Goal: Task Accomplishment & Management: Complete application form

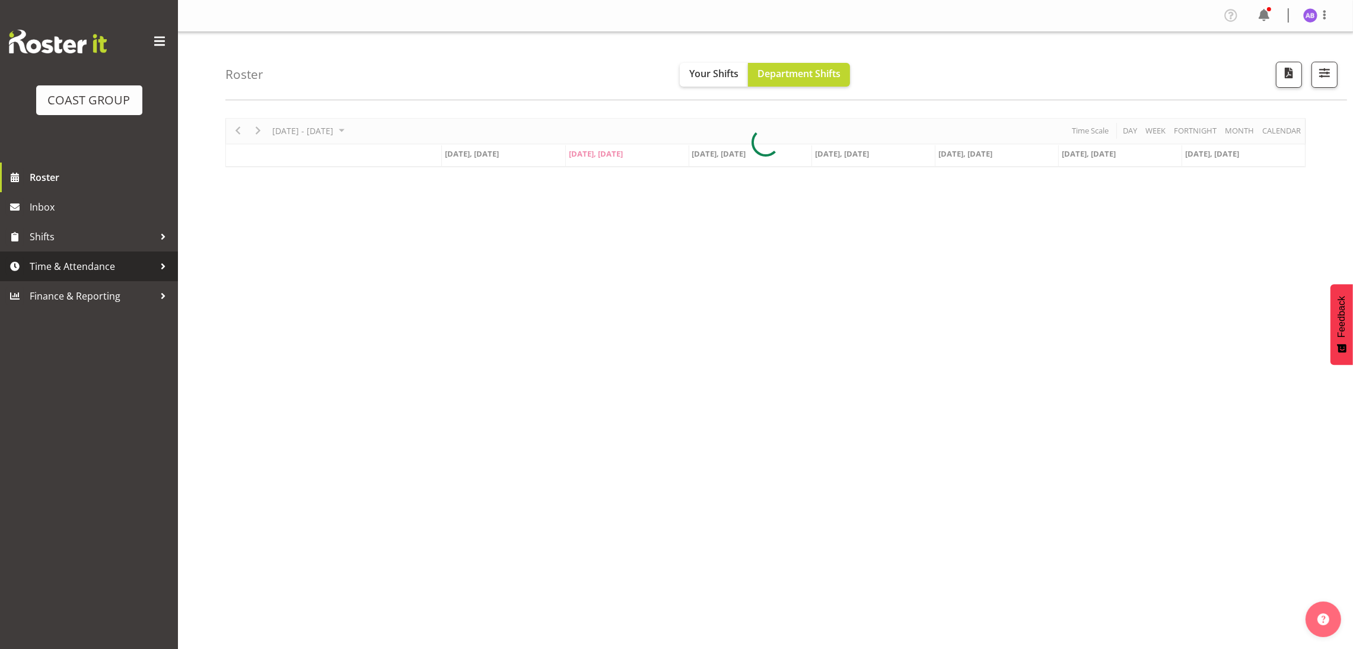
click at [97, 258] on span "Time & Attendance" at bounding box center [92, 266] width 125 height 18
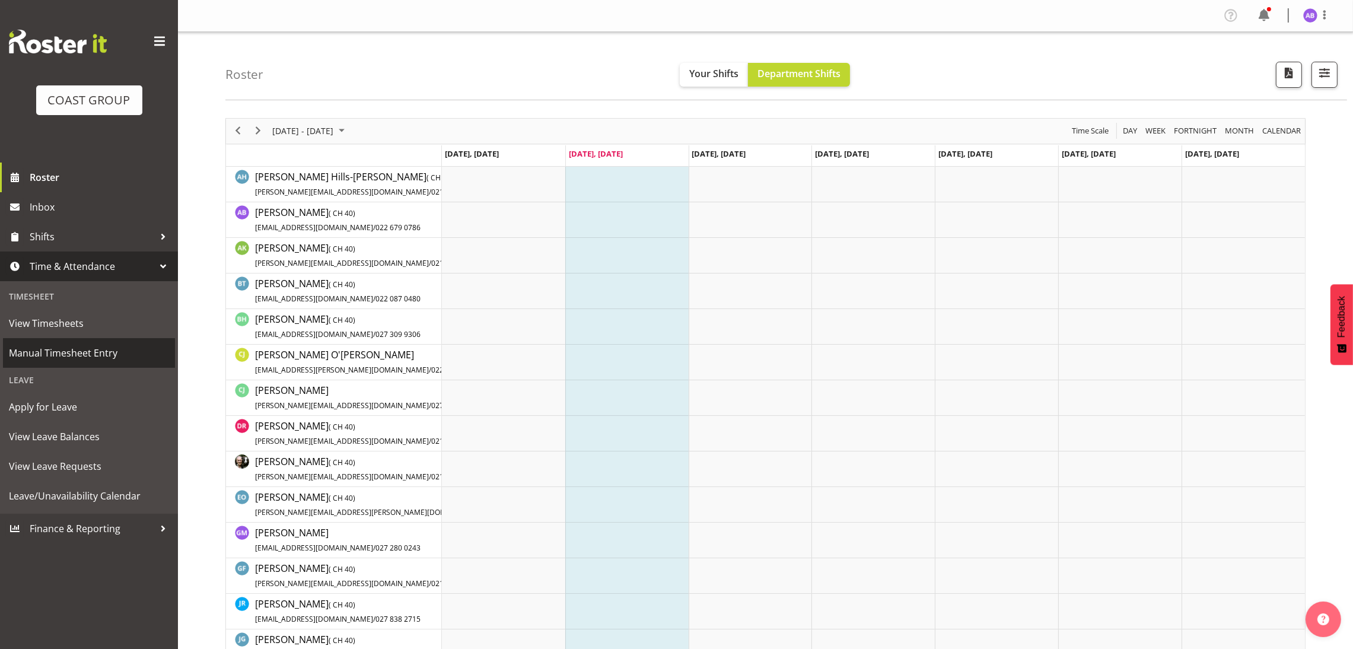
click at [74, 357] on span "Manual Timesheet Entry" at bounding box center [89, 353] width 160 height 18
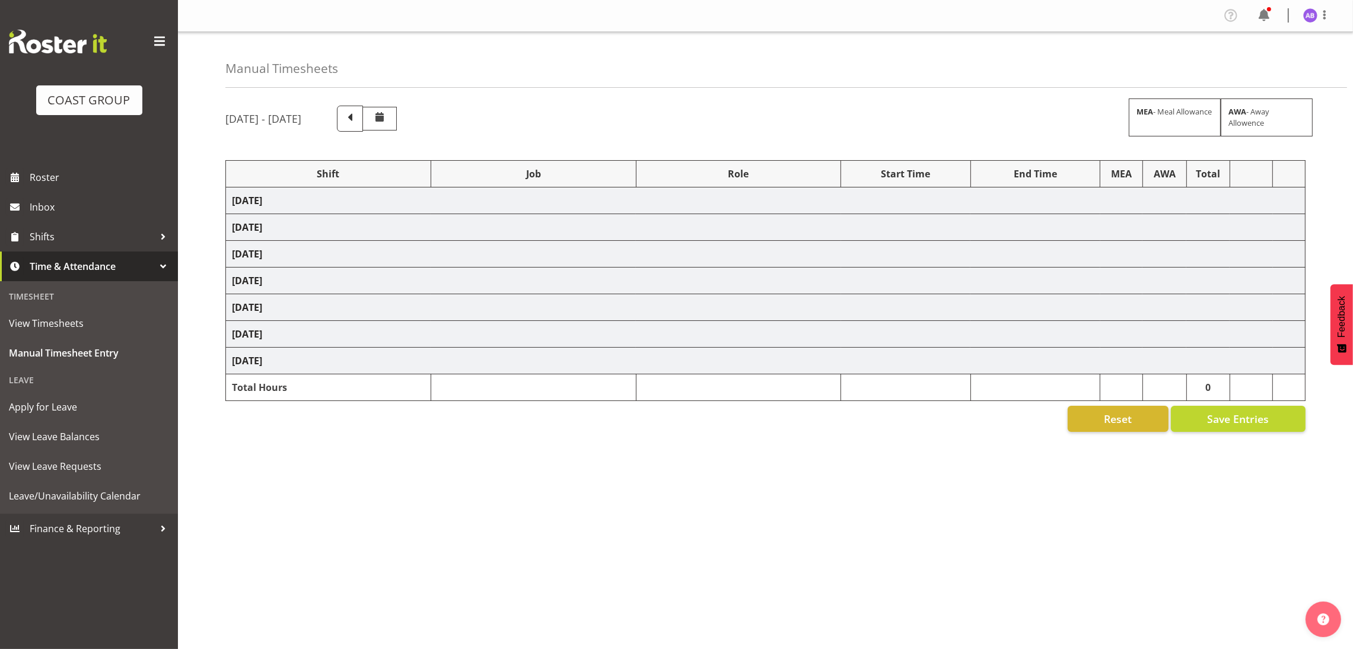
select select "624"
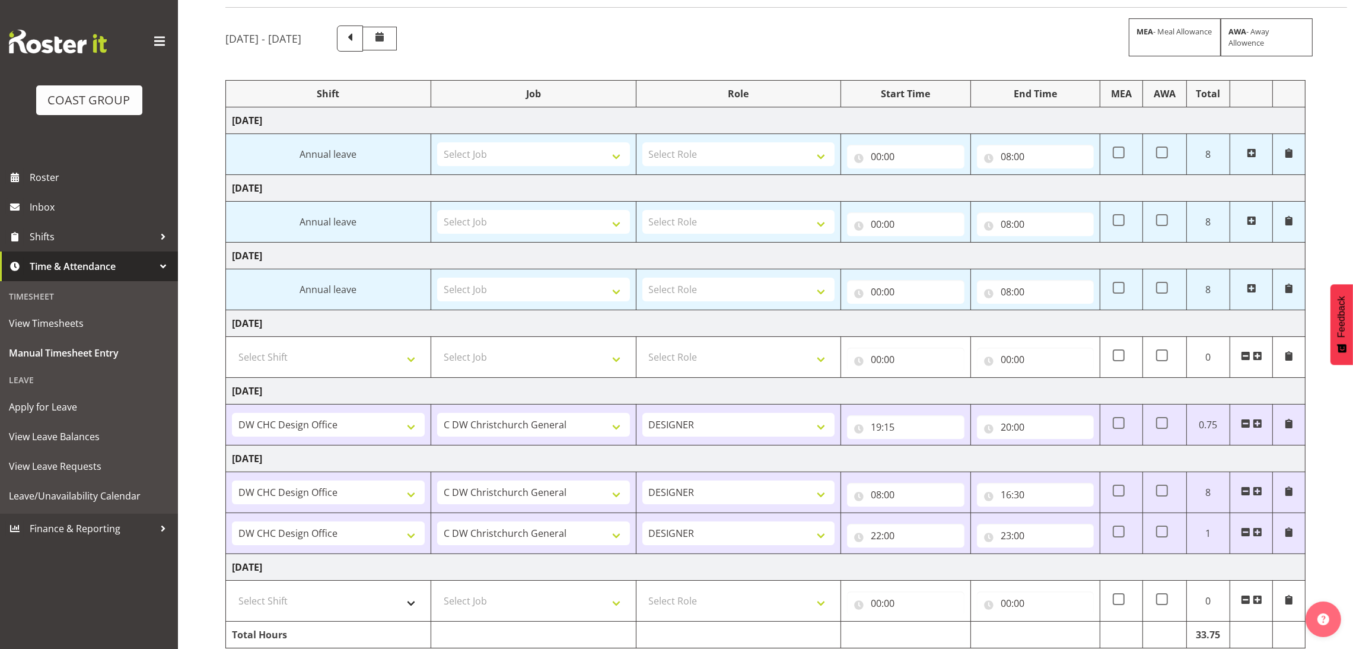
scroll to position [135, 0]
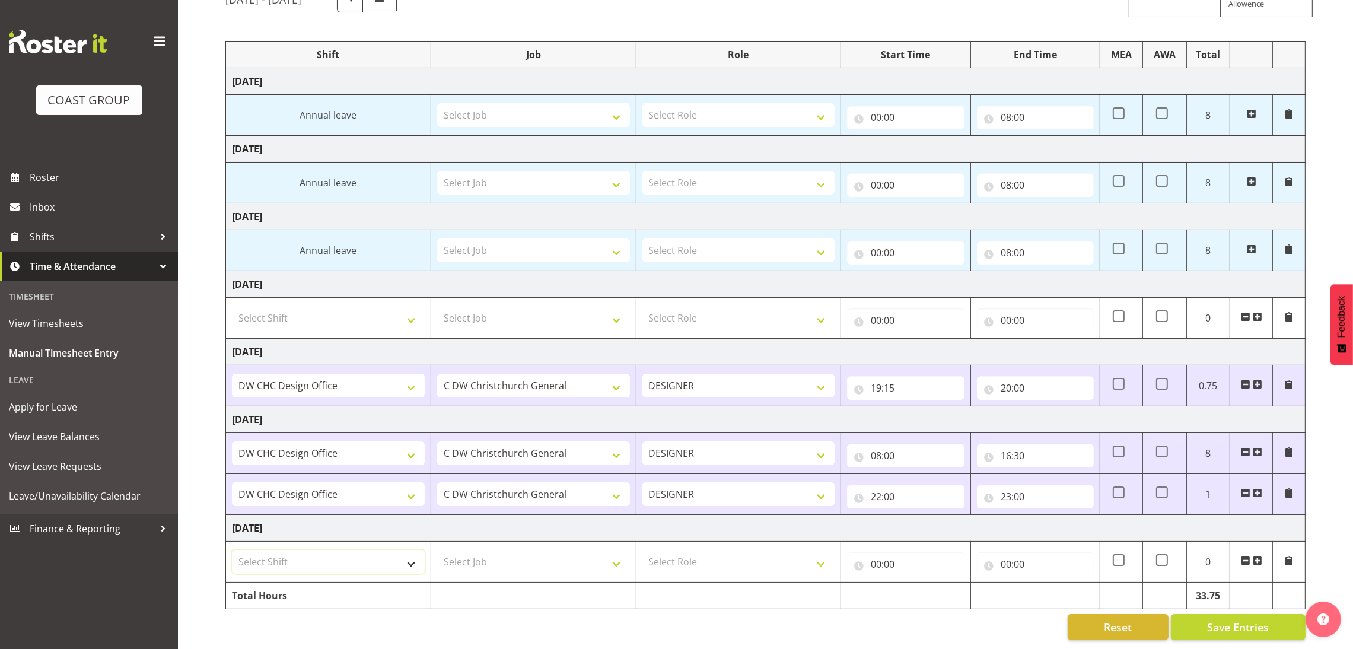
click at [395, 550] on select "Select Shift DW CHC Design Office DW CHC General Work Aug DW CHC General Work D…" at bounding box center [328, 562] width 193 height 24
click at [342, 583] on td "Total Hours" at bounding box center [328, 596] width 205 height 27
click at [348, 554] on select "Select Shift DW CHC Design Office DW CHC General Work Aug DW CHC General Work D…" at bounding box center [328, 562] width 193 height 24
click at [232, 550] on select "Select Shift DW CHC Design Office DW CHC General Work Aug DW CHC General Work D…" at bounding box center [328, 562] width 193 height 24
click at [363, 555] on select "DW CHC Design Office DW CHC General Work Aug DW CHC General Work Dec DW CHC Gen…" at bounding box center [328, 562] width 193 height 24
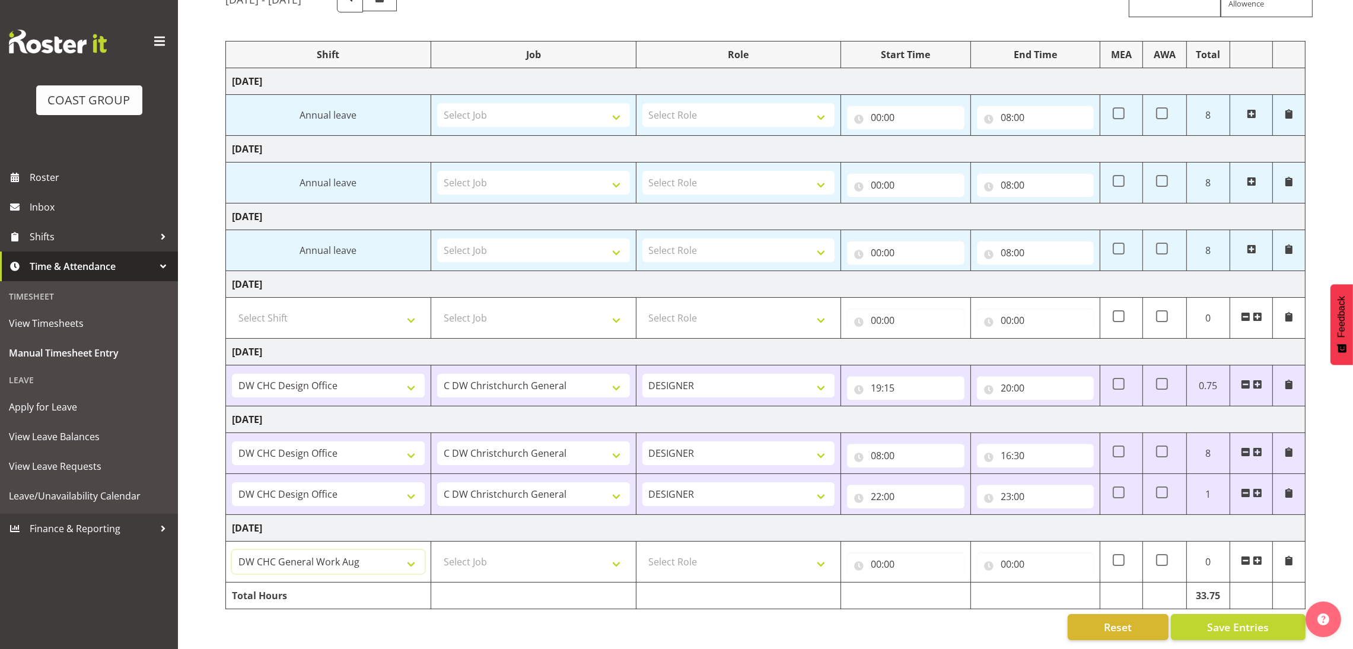
select select "1512"
click at [232, 550] on select "DW CHC Design Office DW CHC General Work Aug DW CHC General Work Dec DW CHC Gen…" at bounding box center [328, 562] width 193 height 24
click at [485, 555] on select "Select Job 1 Carlton Events 1 Carlton Hamilton 1 Carlton Wellington 1 EHS WAREH…" at bounding box center [533, 562] width 193 height 24
select select "624"
click at [737, 562] on td "Select Role DESIGNER Designer" at bounding box center [738, 562] width 205 height 41
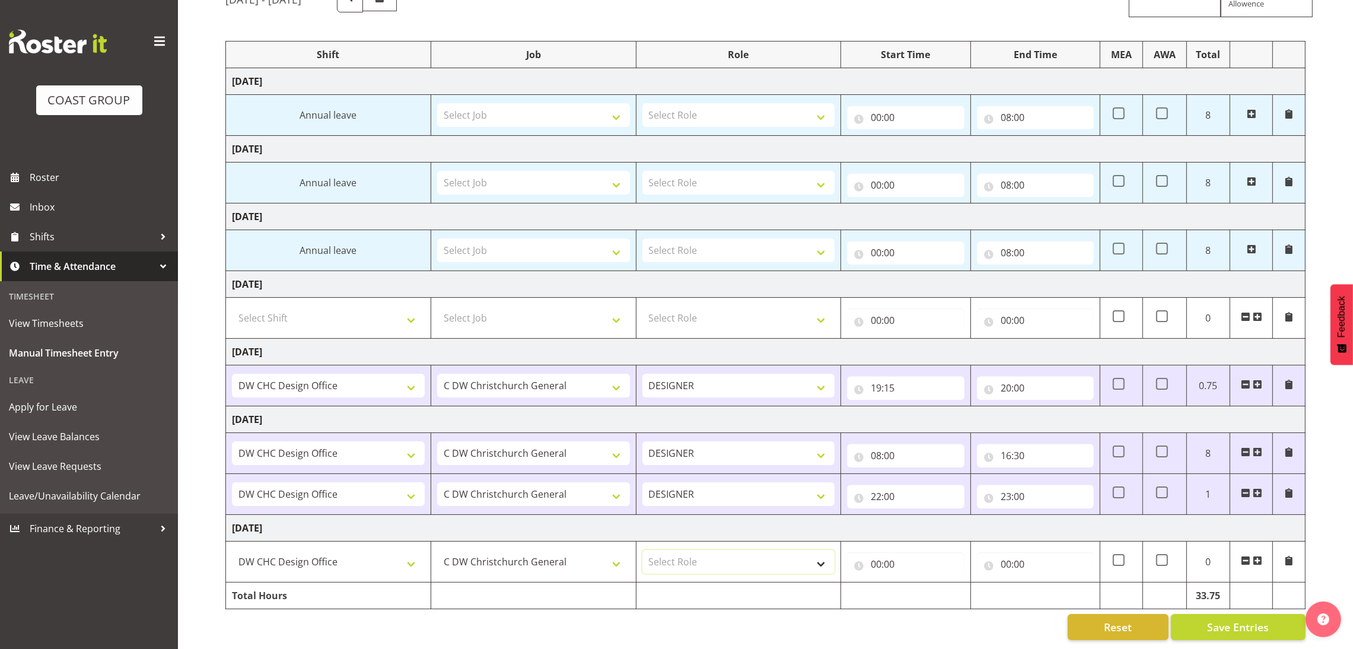
click at [742, 554] on select "Select Role DESIGNER Designer" at bounding box center [739, 562] width 193 height 24
select select "215"
click at [643, 550] on select "Select Role DESIGNER Designer" at bounding box center [739, 562] width 193 height 24
click at [923, 552] on input "00:00" at bounding box center [905, 564] width 117 height 24
drag, startPoint x: 924, startPoint y: 576, endPoint x: 932, endPoint y: 584, distance: 10.9
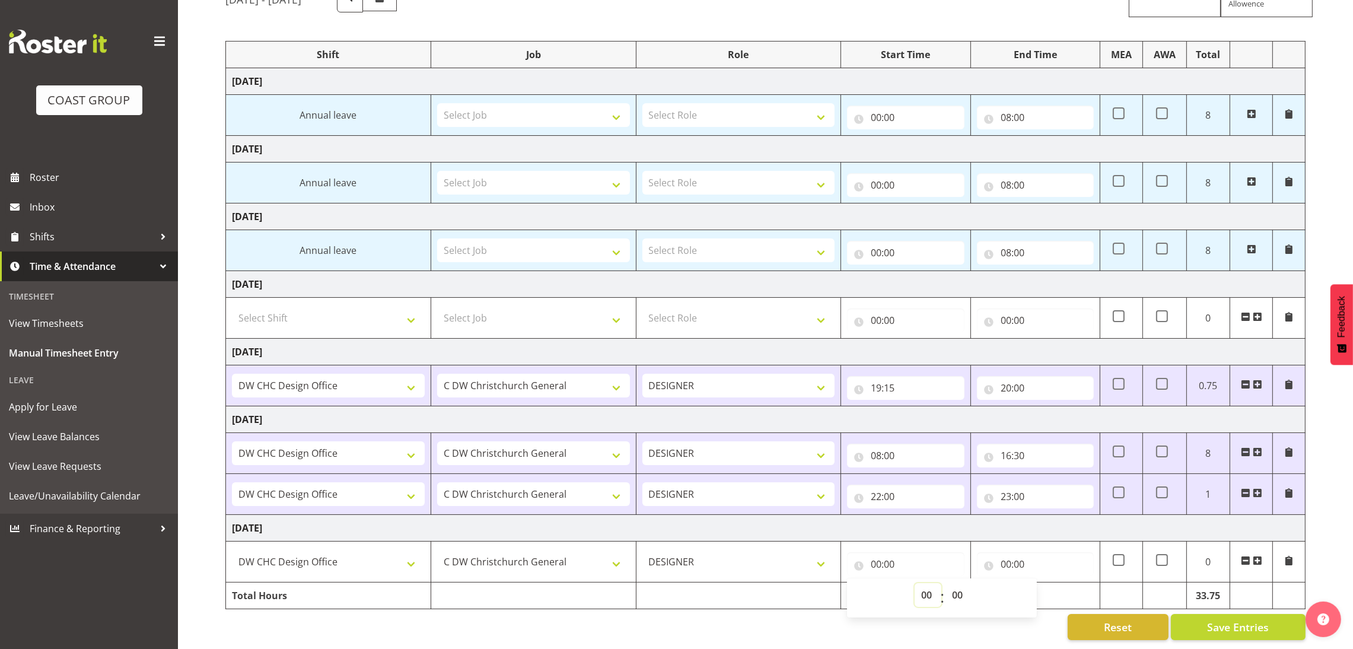
click at [927, 583] on select "00 01 02 03 04 05 06 07 08 09 10 11 12 13 14 15 16 17 18 19 20 21 22 23" at bounding box center [928, 595] width 27 height 24
select select "9"
click at [915, 583] on select "00 01 02 03 04 05 06 07 08 09 10 11 12 13 14 15 16 17 18 19 20 21 22 23" at bounding box center [928, 595] width 27 height 24
type input "09:00"
click at [1005, 552] on input "00:00" at bounding box center [1035, 564] width 117 height 24
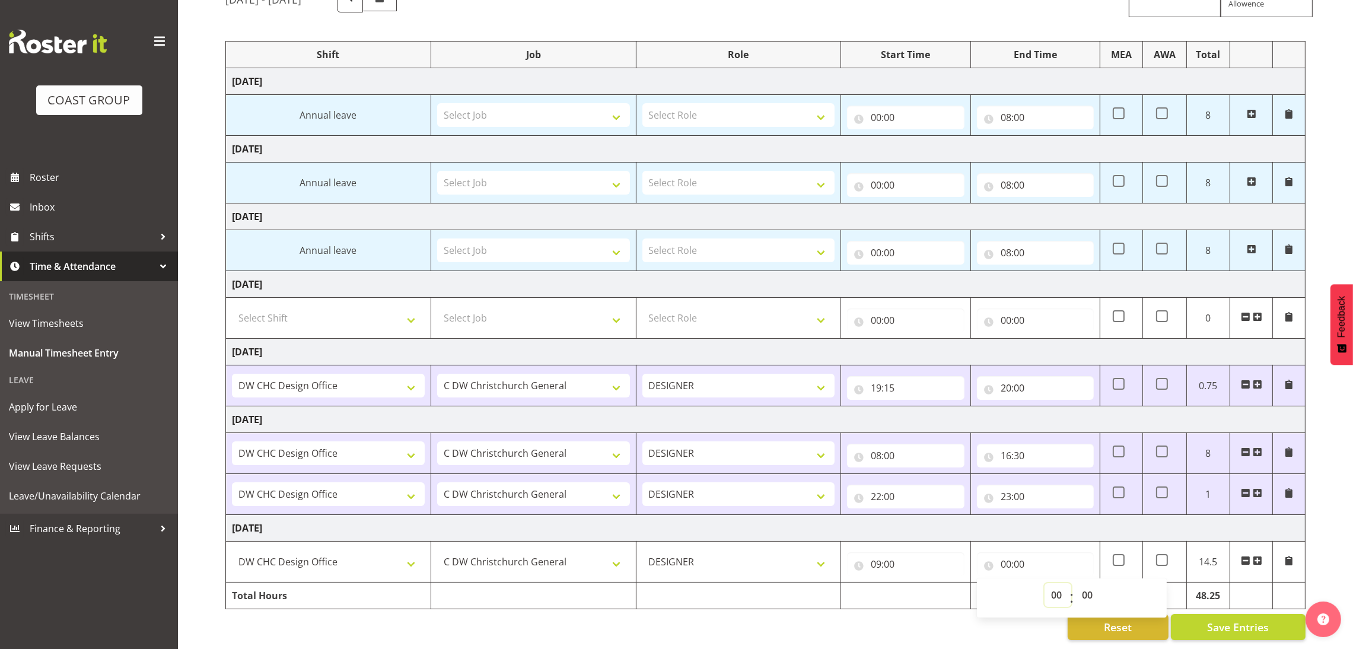
click at [1060, 583] on select "00 01 02 03 04 05 06 07 08 09 10 11 12 13 14 15 16 17 18 19 20 21 22 23" at bounding box center [1058, 595] width 27 height 24
select select "13"
click at [1045, 583] on select "00 01 02 03 04 05 06 07 08 09 10 11 12 13 14 15 16 17 18 19 20 21 22 23" at bounding box center [1058, 595] width 27 height 24
type input "13:00"
click at [1091, 583] on select "00 01 02 03 04 05 06 07 08 09 10 11 12 13 14 15 16 17 18 19 20 21 22 23 24 25 2…" at bounding box center [1089, 595] width 27 height 24
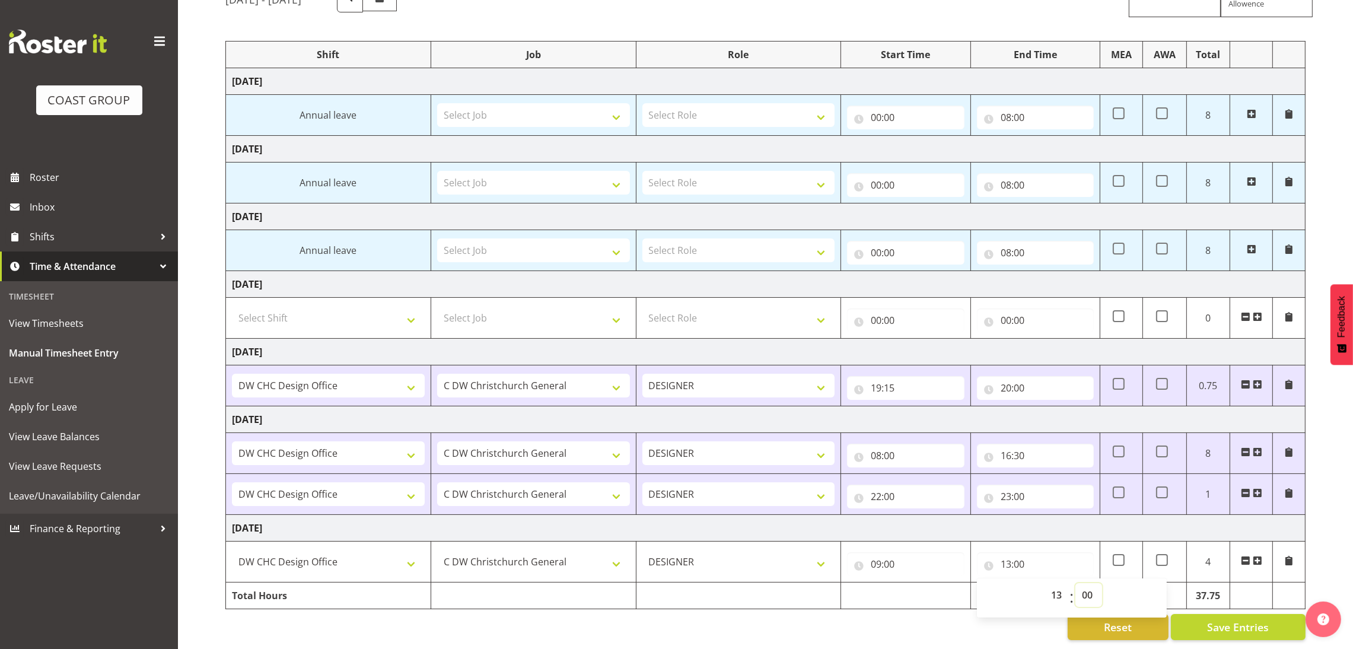
select select "30"
click at [1076, 583] on select "00 01 02 03 04 05 06 07 08 09 10 11 12 13 14 15 16 17 18 19 20 21 22 23 24 25 2…" at bounding box center [1089, 595] width 27 height 24
type input "13:30"
click at [1048, 552] on input "13:30" at bounding box center [1035, 564] width 117 height 24
click at [1245, 619] on span "Save Entries" at bounding box center [1238, 626] width 62 height 15
